Goal: Check status: Check status

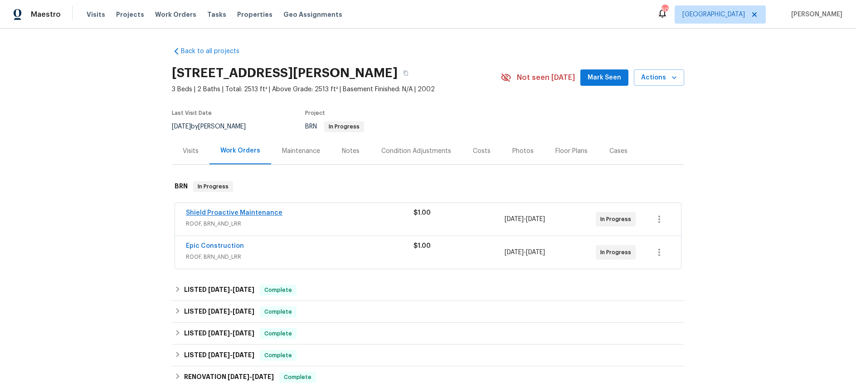
click at [255, 217] on span "Shield Proactive Maintenance" at bounding box center [234, 212] width 97 height 9
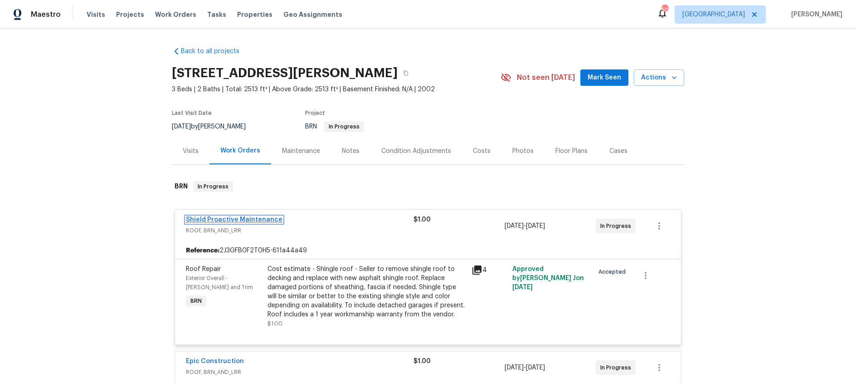
click at [265, 220] on link "Shield Proactive Maintenance" at bounding box center [234, 219] width 97 height 6
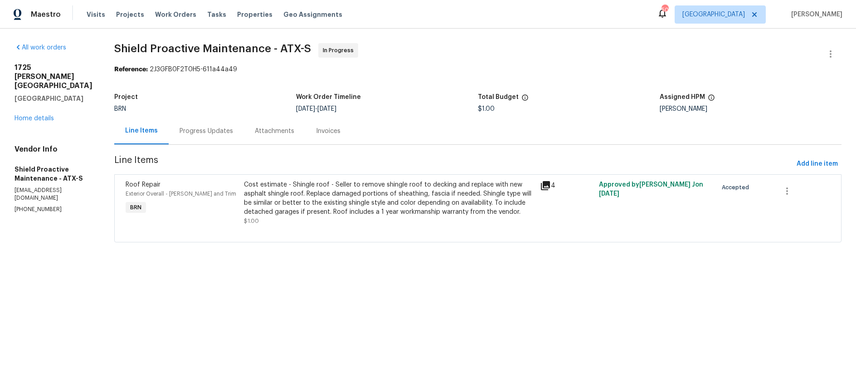
click at [201, 133] on div "Progress Updates" at bounding box center [207, 131] width 54 height 9
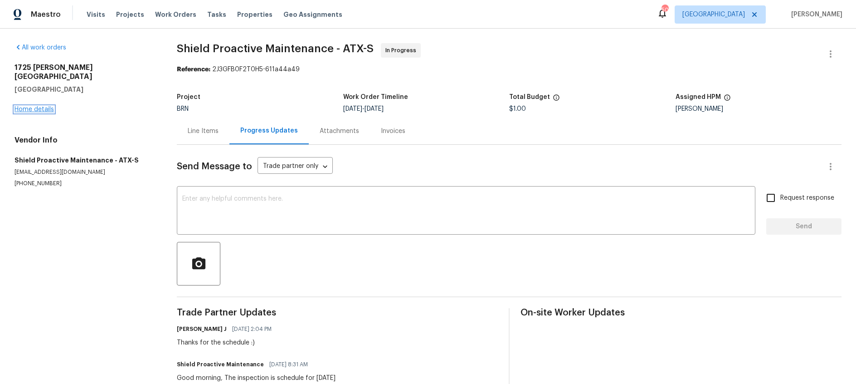
click at [20, 106] on link "Home details" at bounding box center [34, 109] width 39 height 6
